Goal: Find specific page/section

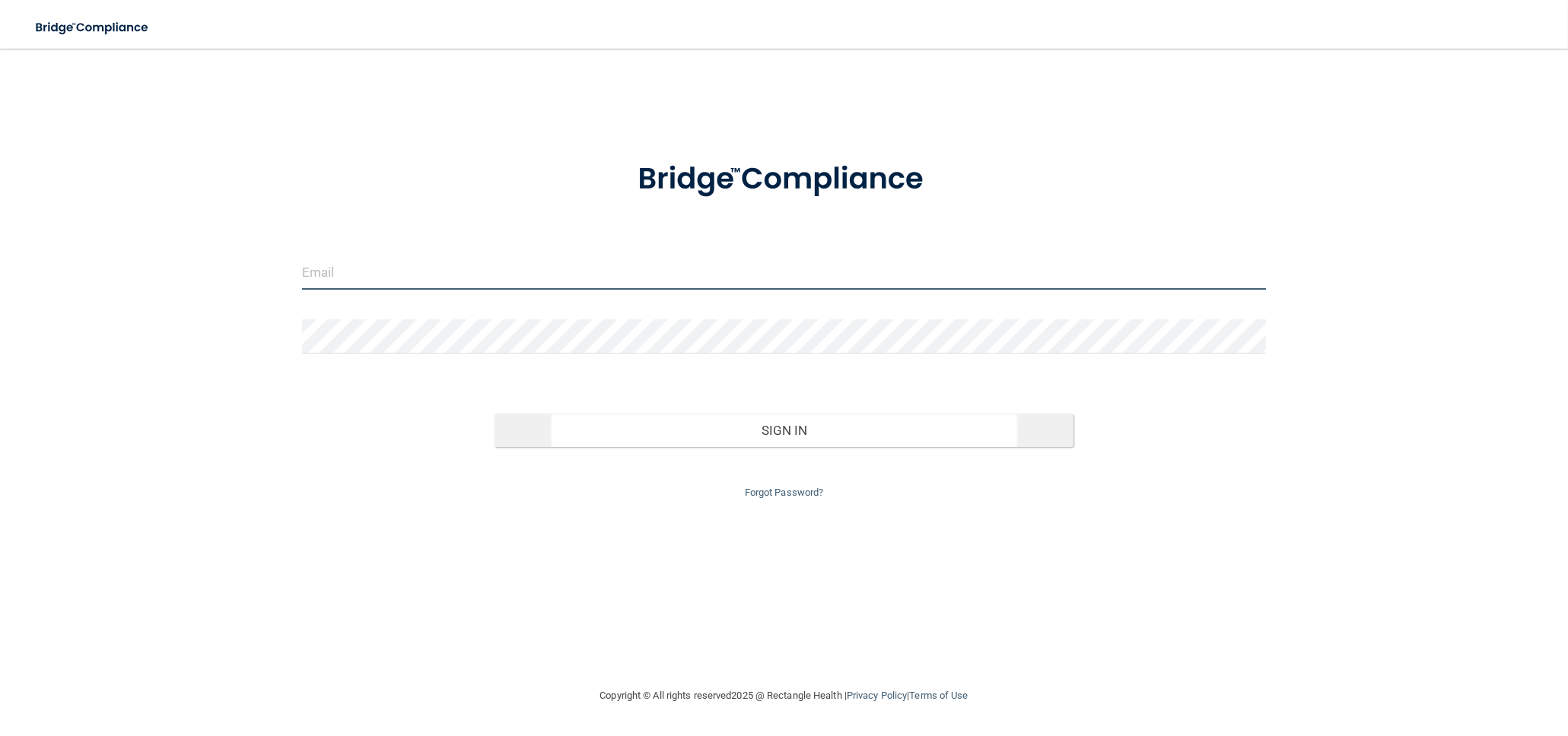
type input "[EMAIL_ADDRESS][DOMAIN_NAME]"
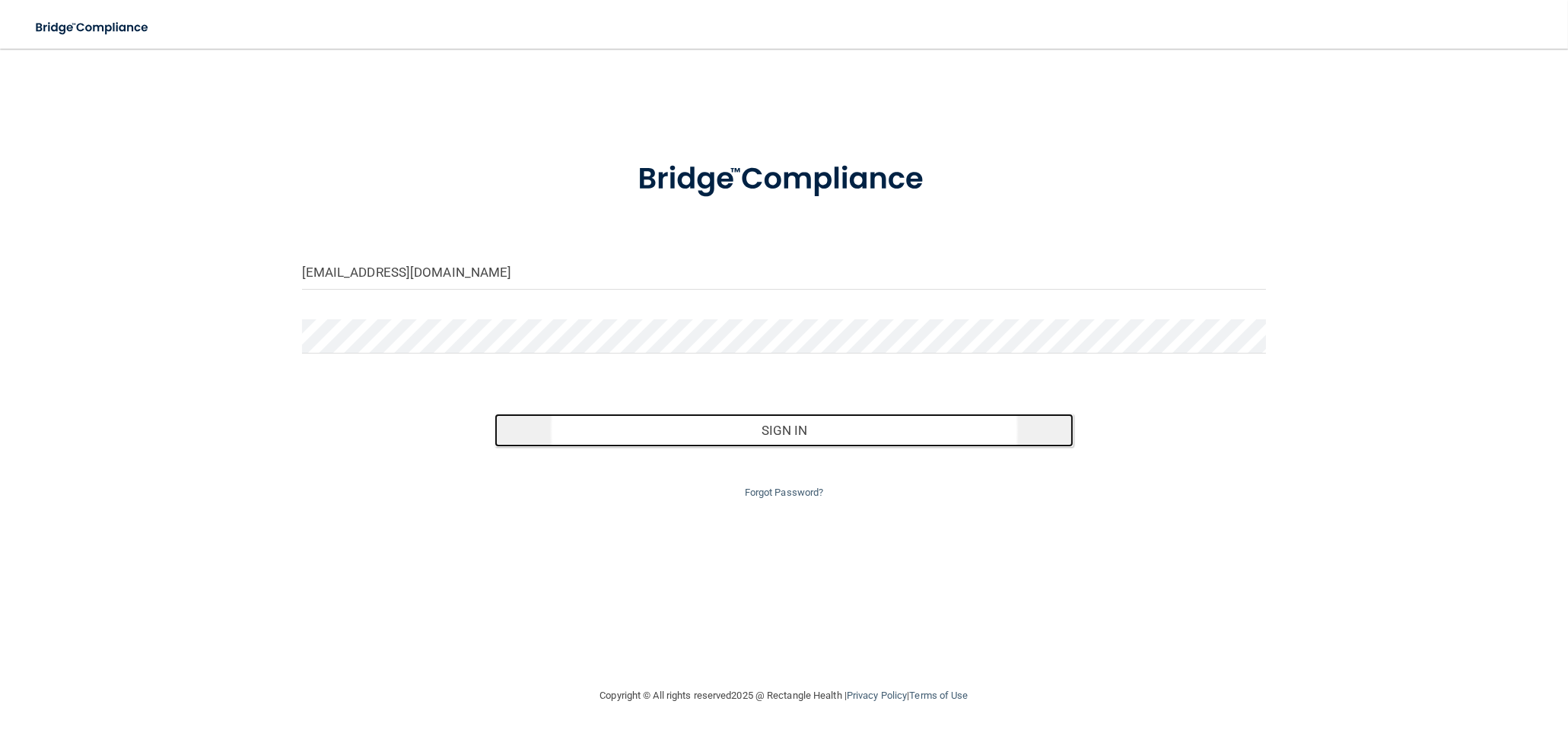
click at [777, 428] on button "Sign In" at bounding box center [784, 431] width 579 height 34
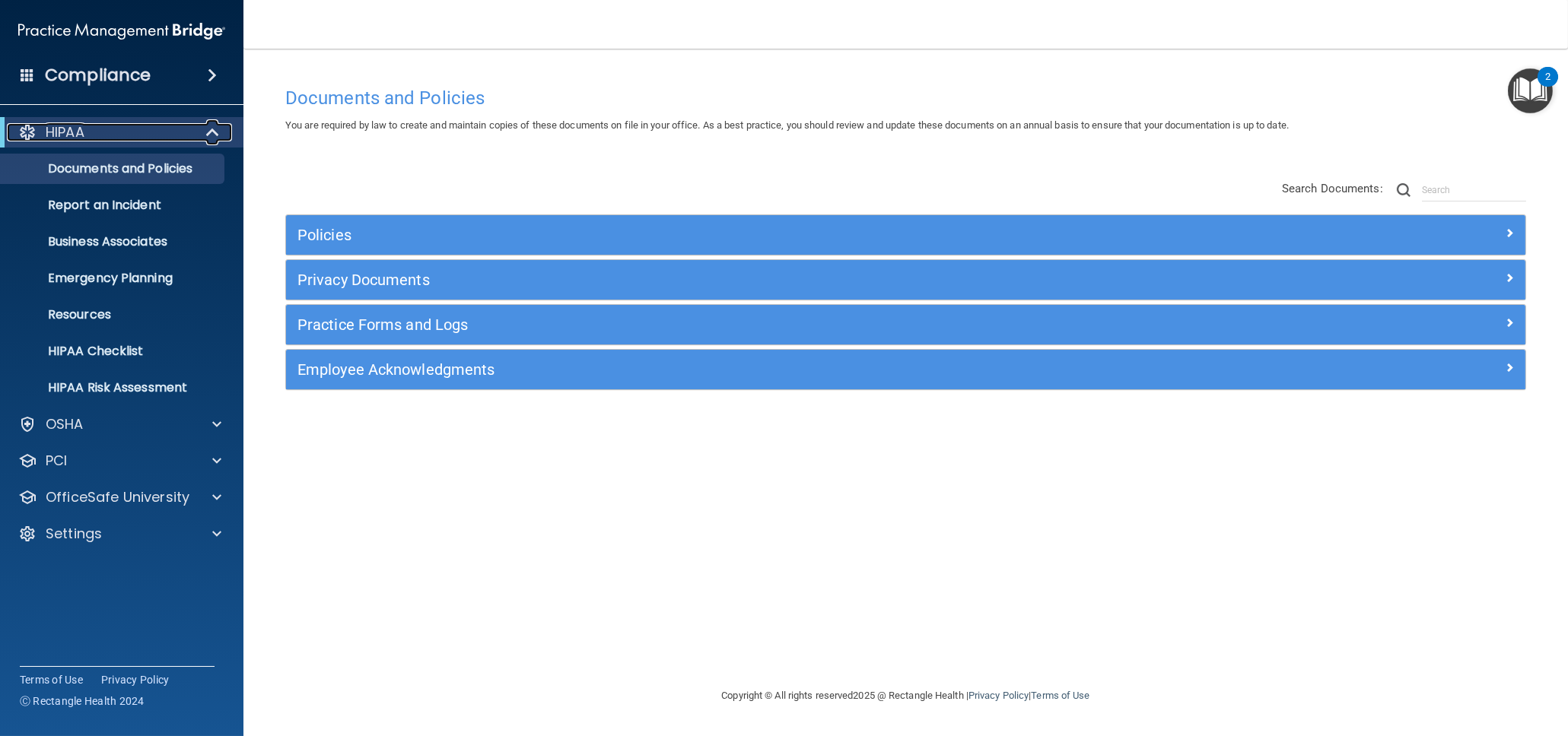
click at [214, 131] on span at bounding box center [214, 132] width 13 height 19
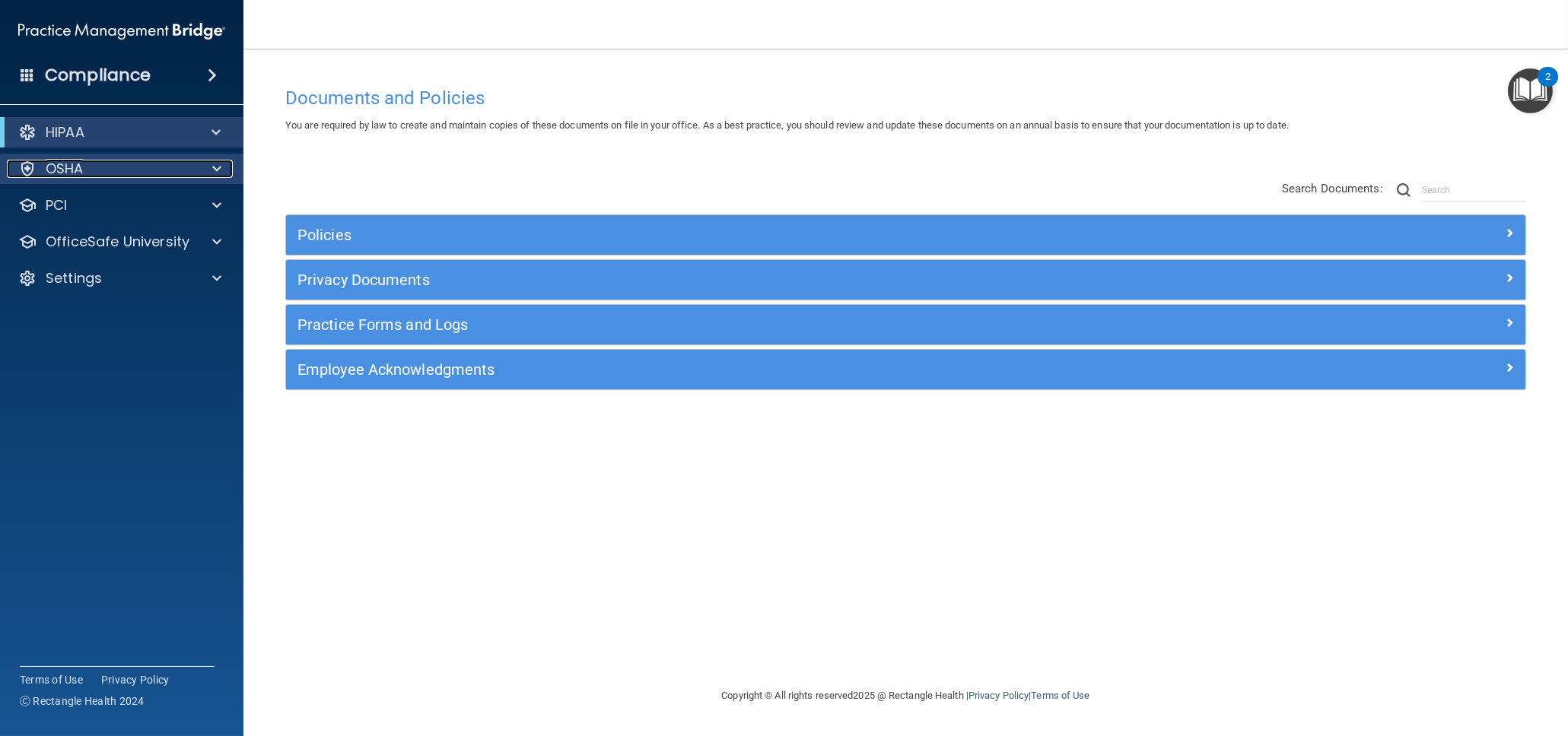
click at [216, 168] on span at bounding box center [216, 168] width 9 height 19
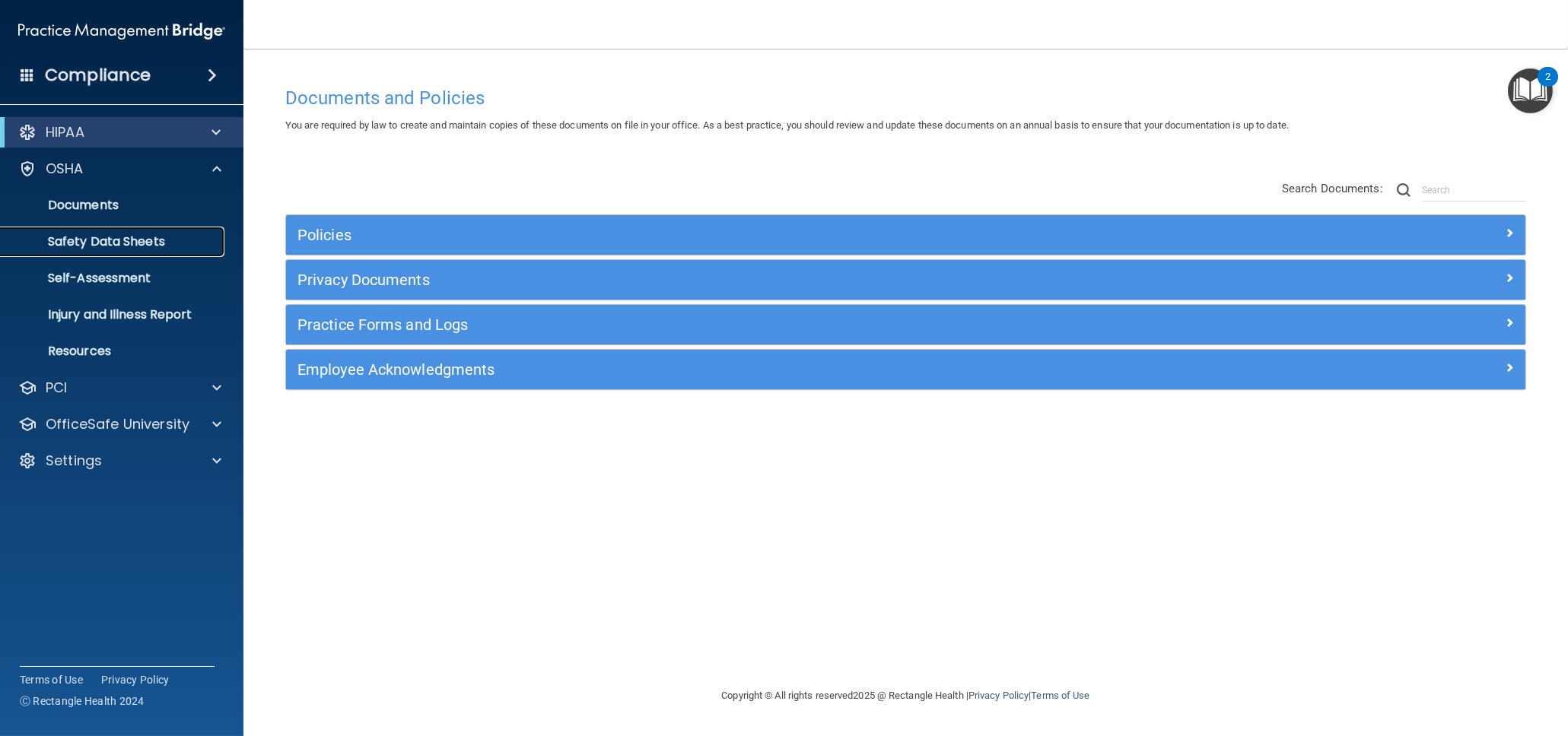
click at [116, 244] on p "Safety Data Sheets" at bounding box center [114, 242] width 208 height 15
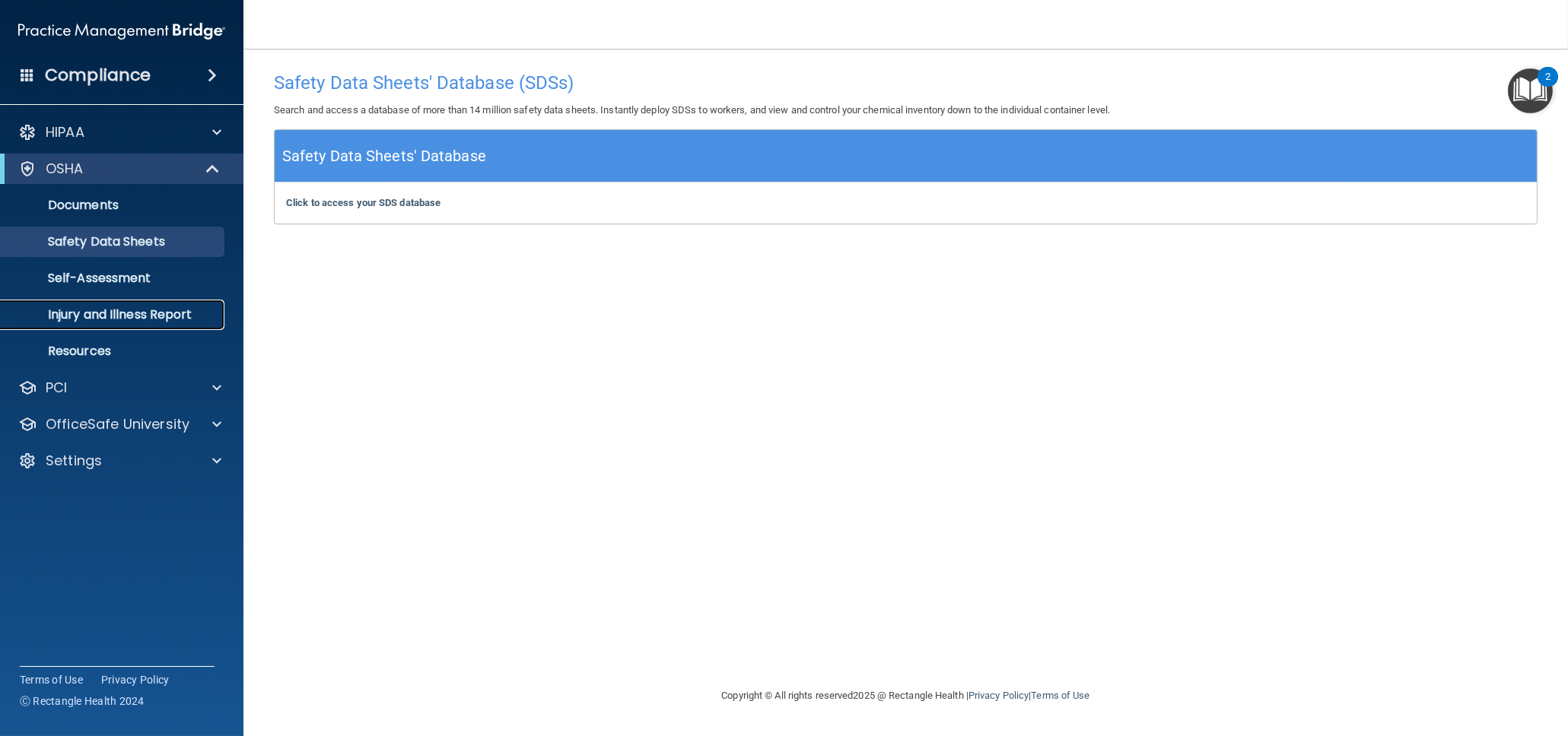
click at [101, 320] on p "Injury and Illness Report" at bounding box center [114, 314] width 208 height 15
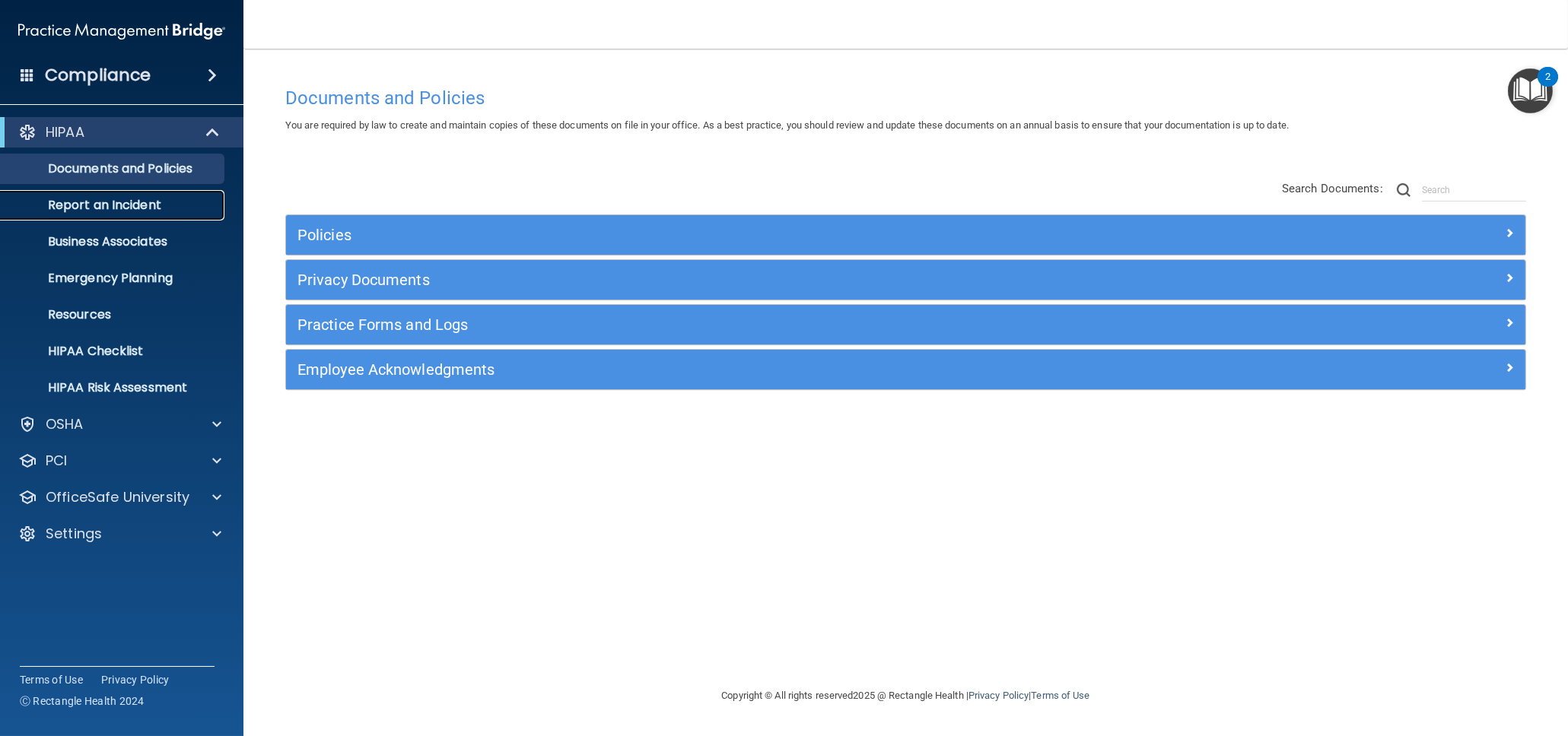
click at [149, 201] on p "Report an Incident" at bounding box center [114, 205] width 208 height 15
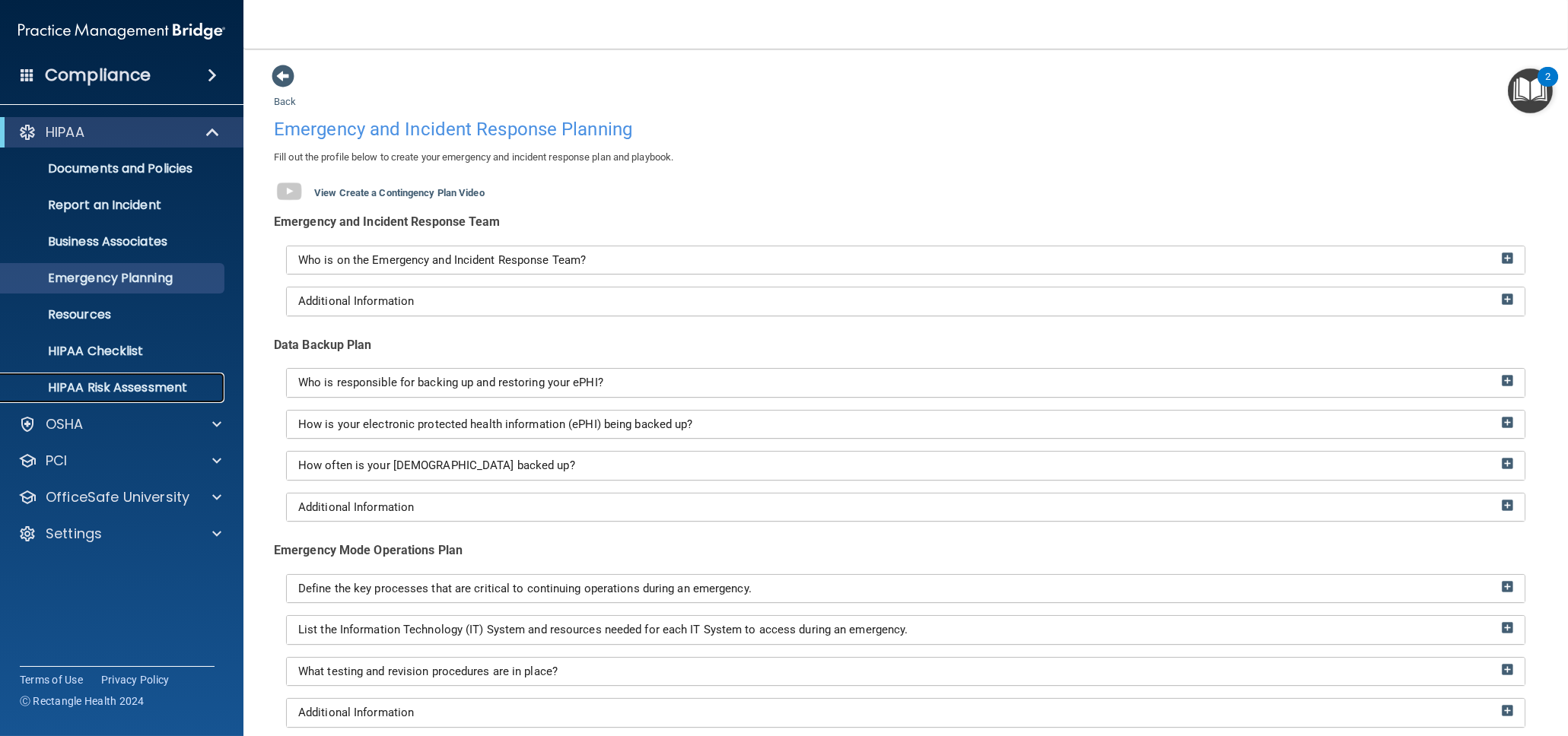
click at [102, 384] on p "HIPAA Risk Assessment" at bounding box center [114, 387] width 208 height 15
